Goal: Check status: Check status

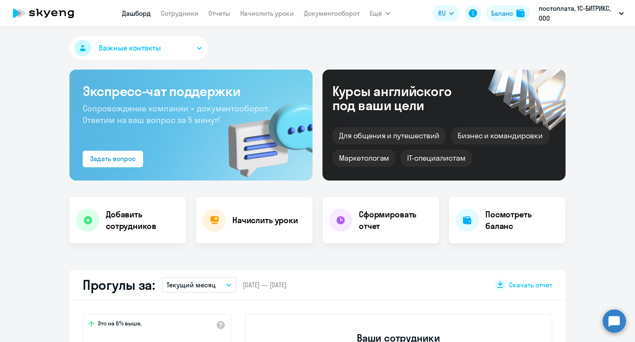
select select "30"
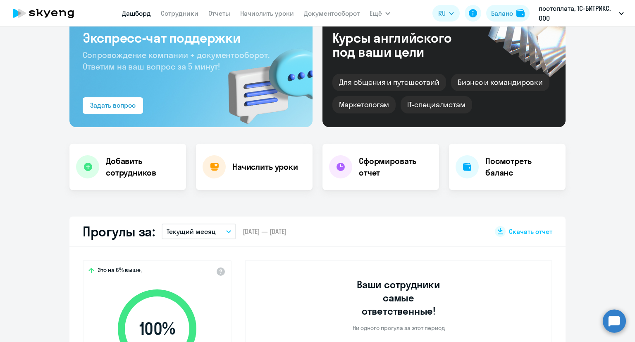
scroll to position [124, 0]
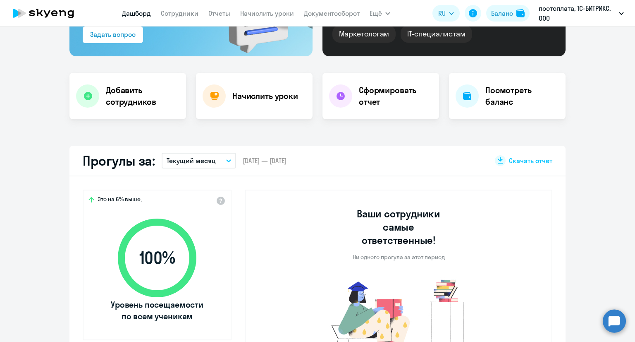
click at [191, 155] on p "Текущий месяц" at bounding box center [191, 160] width 49 height 10
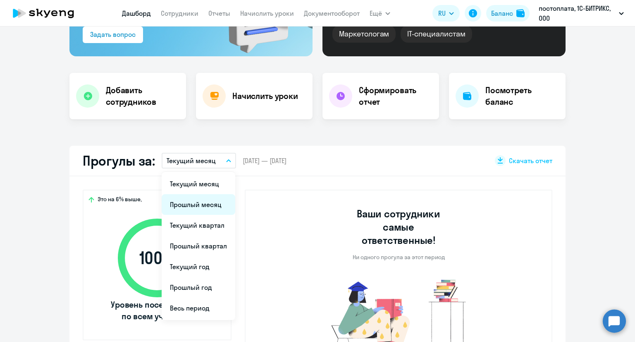
click at [190, 203] on li "Прошлый месяц" at bounding box center [199, 204] width 74 height 21
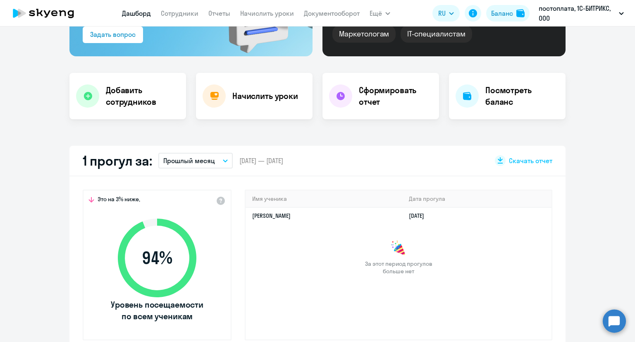
scroll to position [0, 0]
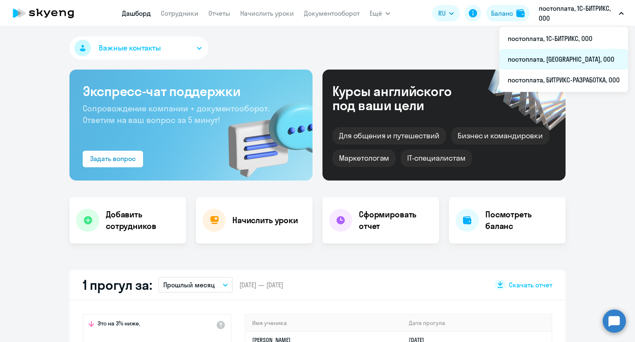
click at [561, 53] on li "постоплата, [GEOGRAPHIC_DATA], ООО" at bounding box center [563, 59] width 129 height 21
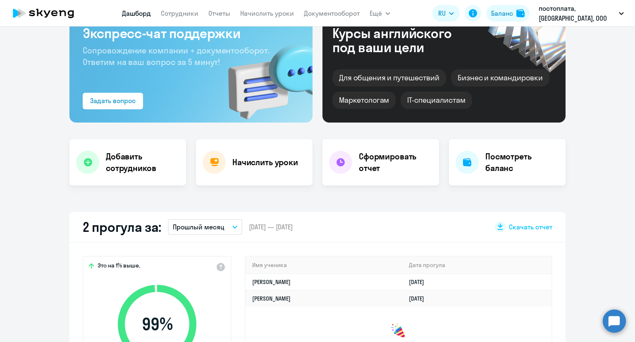
scroll to position [124, 0]
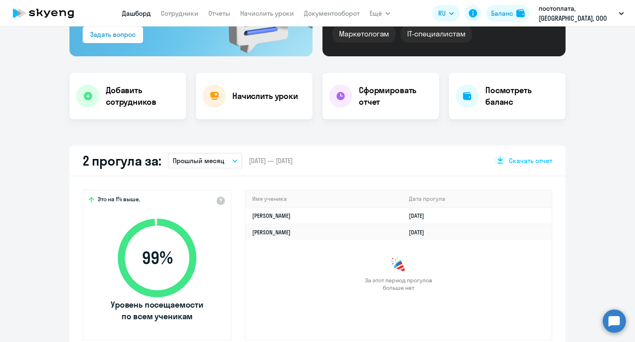
select select "30"
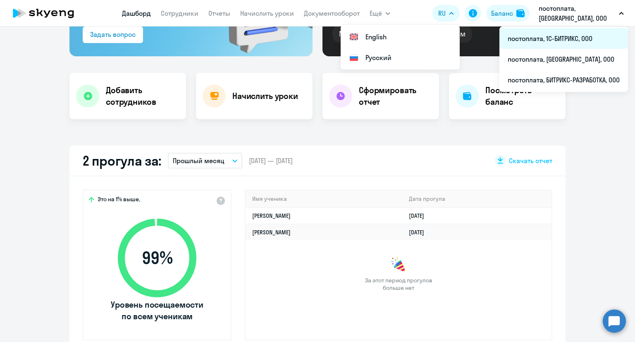
click at [552, 34] on li "постоплата, 1С-БИТРИКС, ООО" at bounding box center [563, 38] width 129 height 21
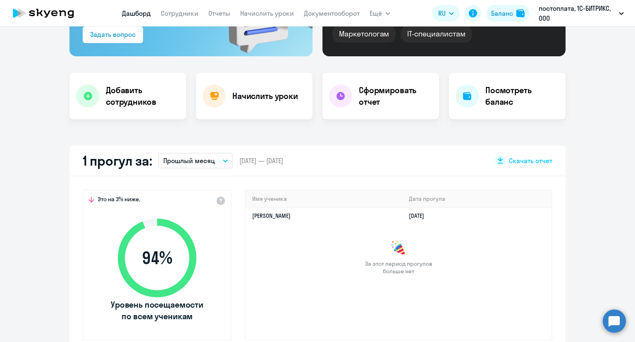
select select "30"
